Goal: Book appointment/travel/reservation

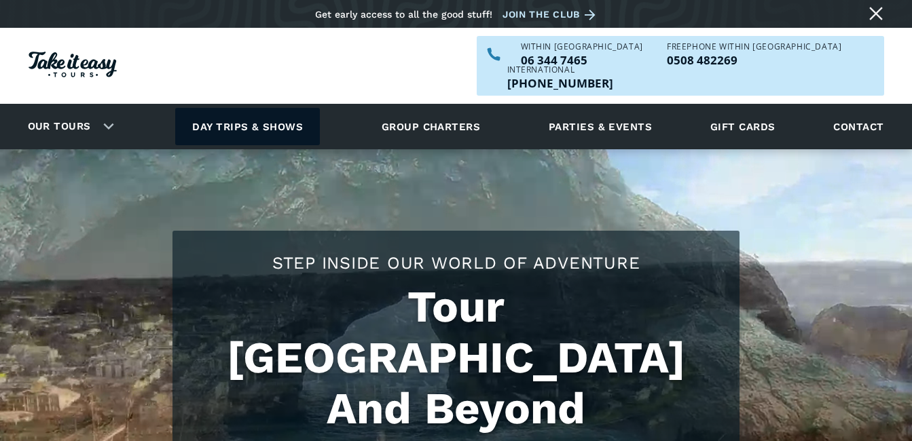
click at [240, 108] on link "Day trips & shows" at bounding box center [247, 126] width 145 height 37
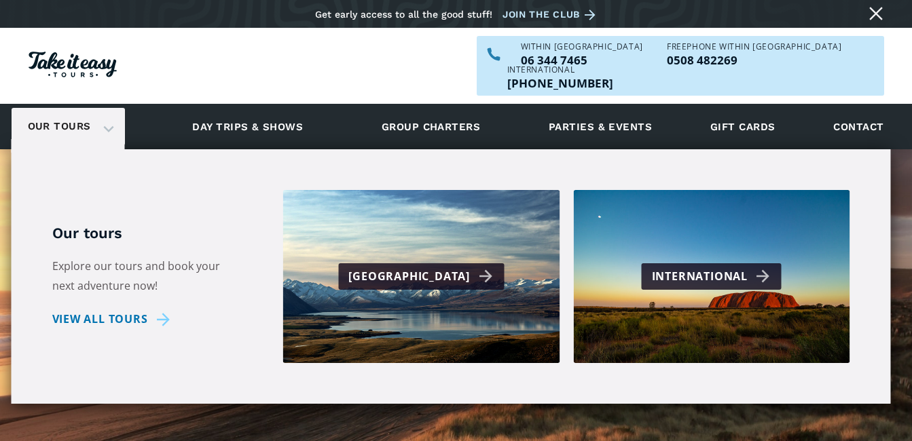
click at [110, 108] on div "Our tours" at bounding box center [68, 126] width 113 height 37
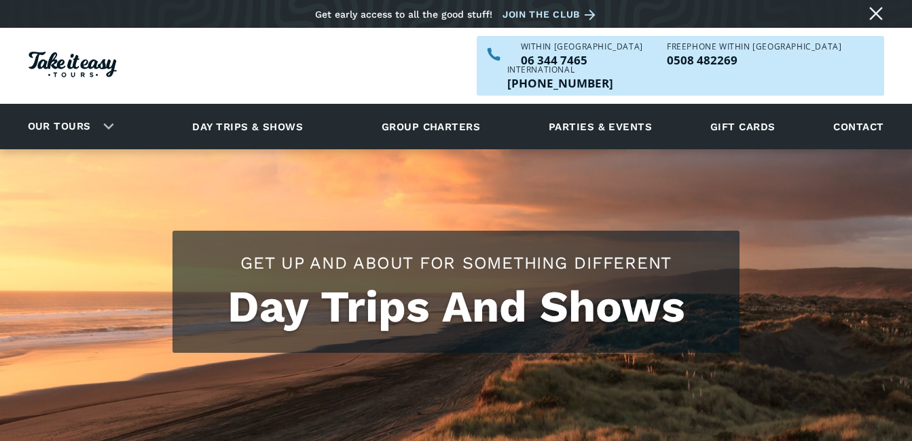
click at [105, 108] on div "Our tours" at bounding box center [68, 126] width 113 height 37
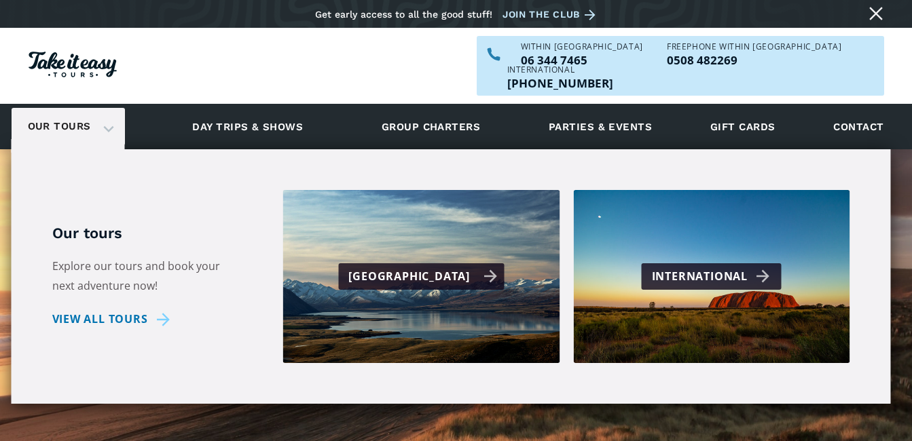
click at [420, 267] on div "[GEOGRAPHIC_DATA]" at bounding box center [422, 277] width 149 height 20
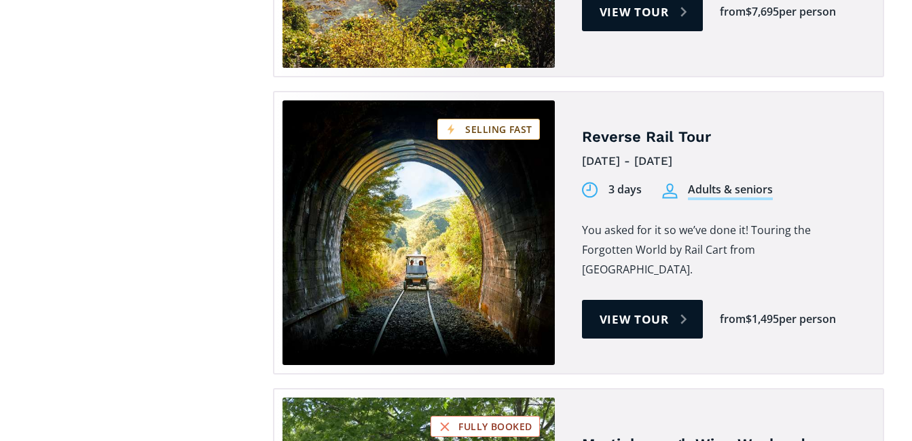
scroll to position [1494, 0]
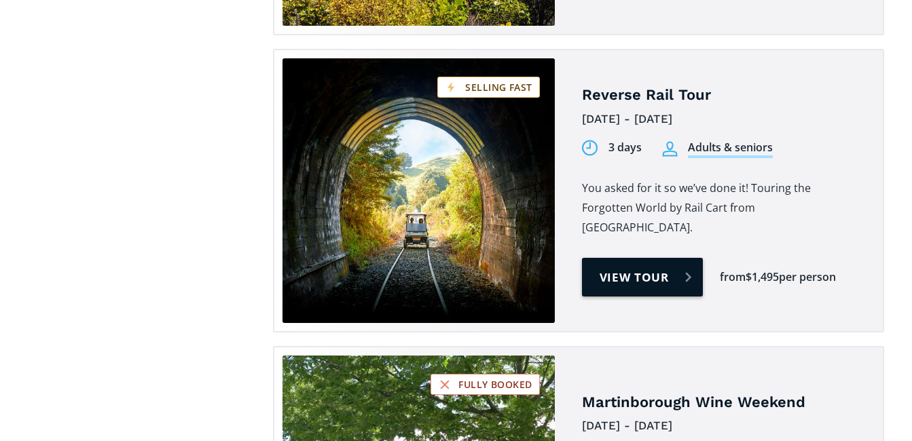
click at [640, 258] on link "View tour" at bounding box center [643, 277] width 122 height 39
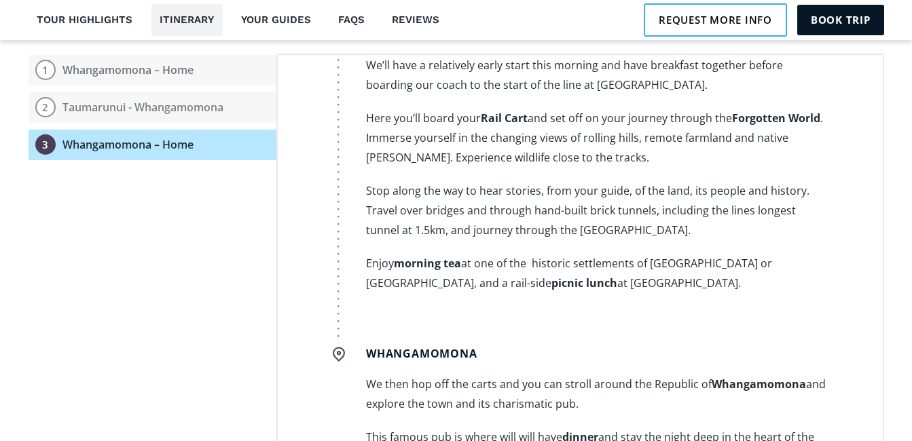
scroll to position [619, 0]
